Goal: Task Accomplishment & Management: Use online tool/utility

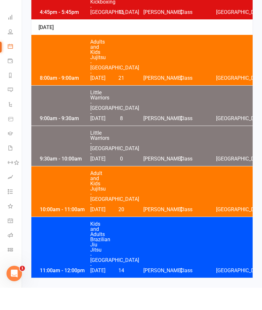
scroll to position [1085, 0]
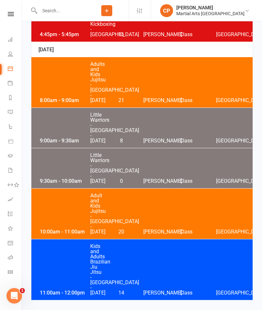
click at [183, 57] on div "8:00am - 9:00am Adults and Kids Jujitsu - Jamboree Heights - Saturday 21 Shane …" at bounding box center [141, 82] width 221 height 50
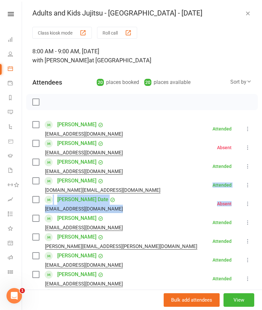
click at [217, 57] on div "8:00 AM - 9:00 AM, Saturday, August, 16, 2025 with Shane Philpot at Jamboree He…" at bounding box center [141, 56] width 219 height 18
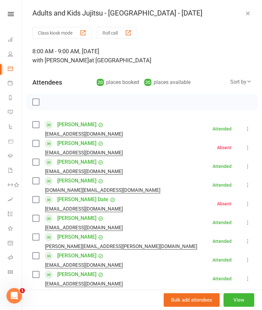
click at [116, 32] on button "Roll call" at bounding box center [117, 33] width 40 height 12
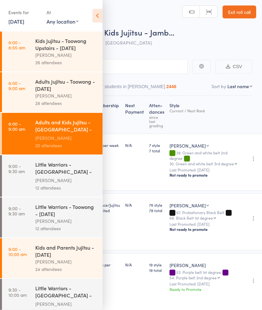
click at [96, 16] on icon at bounding box center [97, 16] width 10 height 14
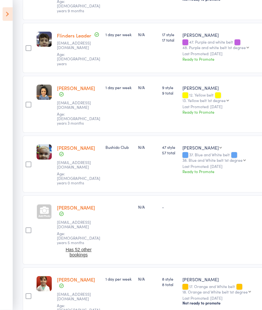
scroll to position [515, 0]
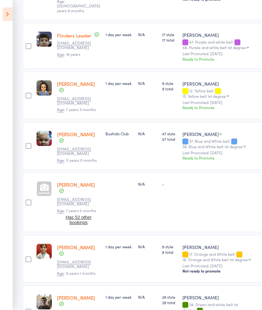
click at [49, 172] on div at bounding box center [44, 202] width 20 height 60
click at [47, 181] on div at bounding box center [43, 188] width 15 height 15
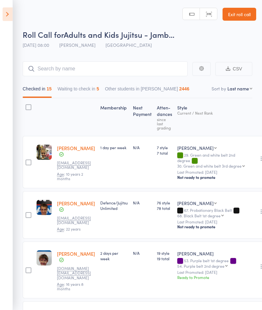
scroll to position [1, 0]
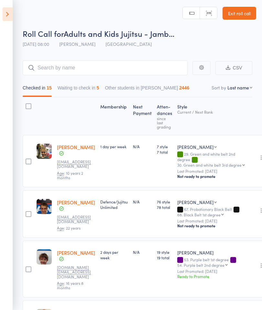
click at [11, 15] on icon at bounding box center [8, 14] width 10 height 14
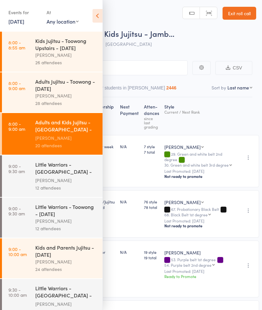
click at [68, 182] on div "[PERSON_NAME]" at bounding box center [66, 180] width 62 height 7
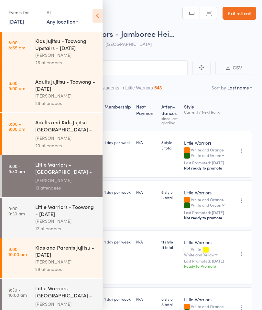
click at [101, 10] on icon at bounding box center [97, 16] width 10 height 14
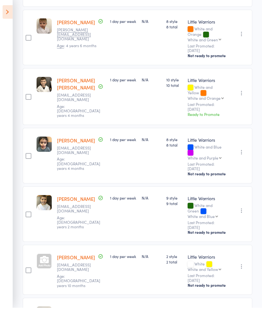
scroll to position [331, 0]
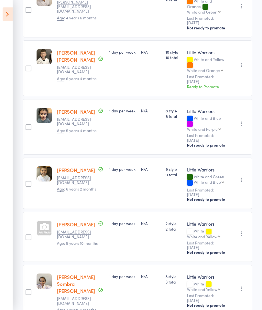
click at [44, 221] on div at bounding box center [43, 228] width 15 height 15
